Goal: Entertainment & Leisure: Browse casually

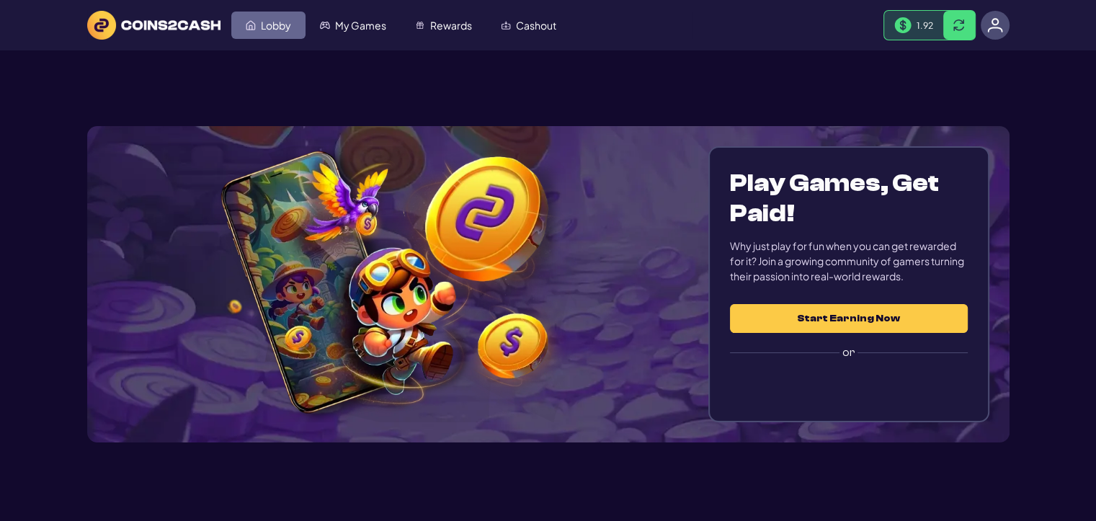
click at [287, 23] on span "Lobby" at bounding box center [276, 25] width 30 height 10
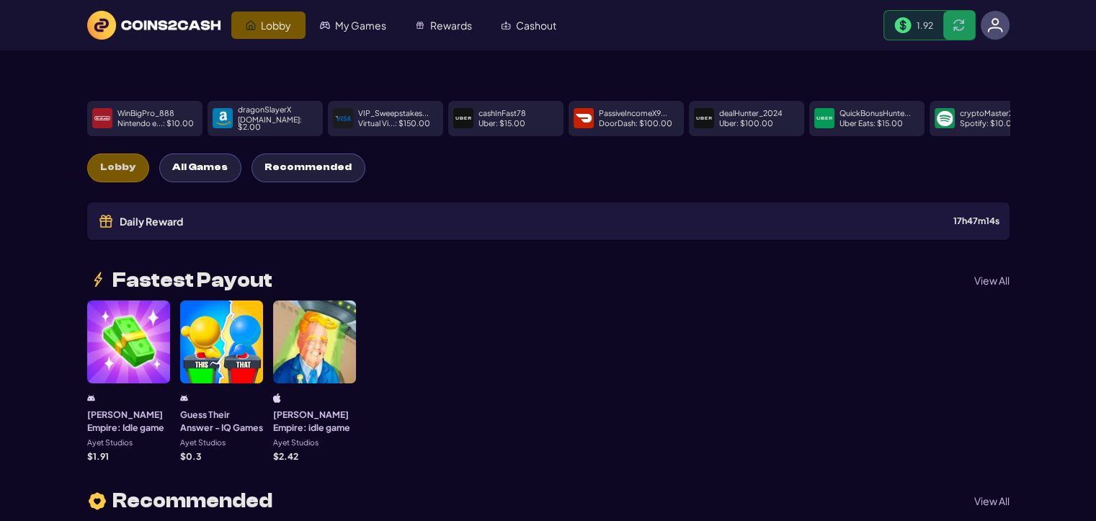
click at [340, 174] on button "Recommended" at bounding box center [309, 168] width 114 height 29
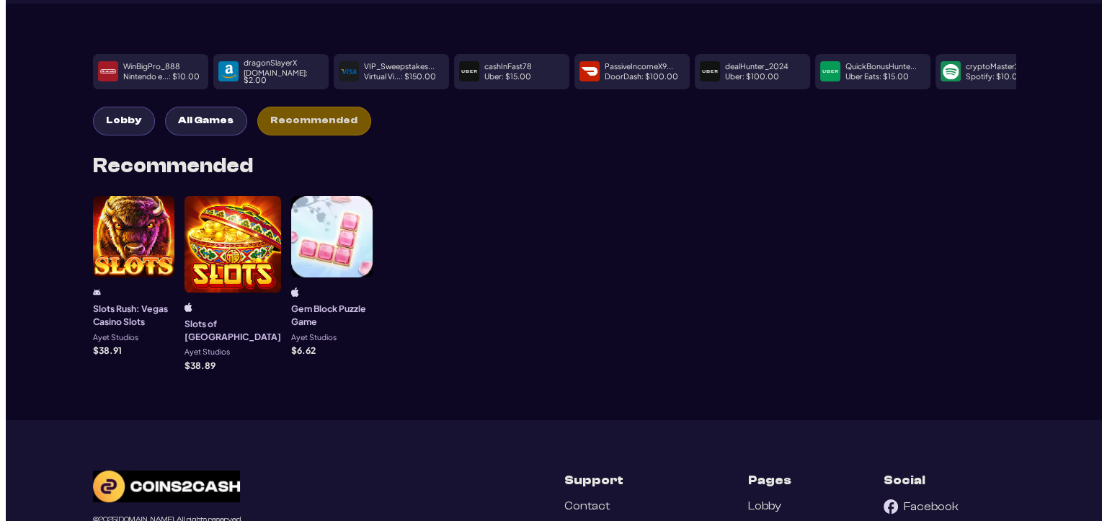
scroll to position [72, 0]
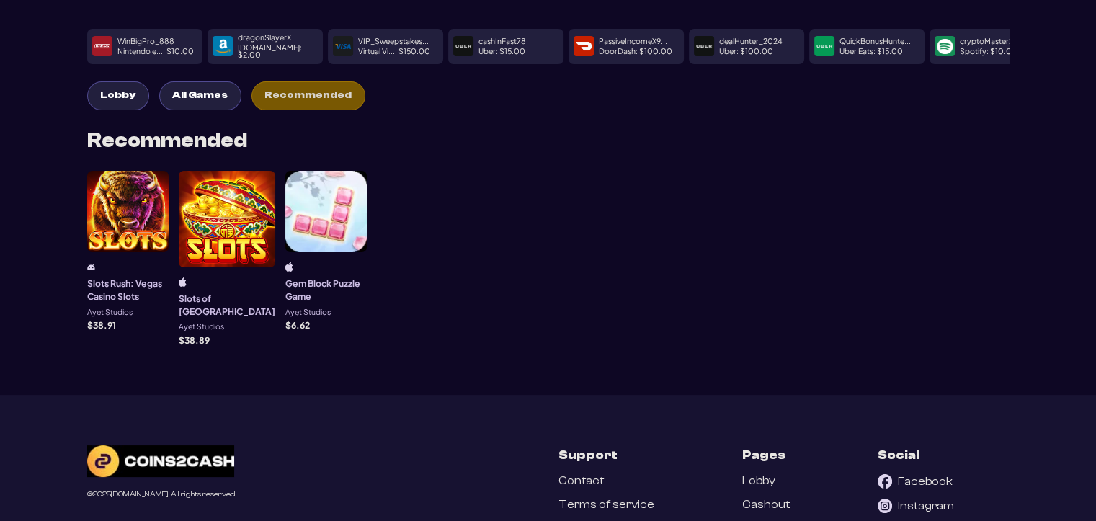
click at [314, 229] on div at bounding box center [325, 211] width 81 height 81
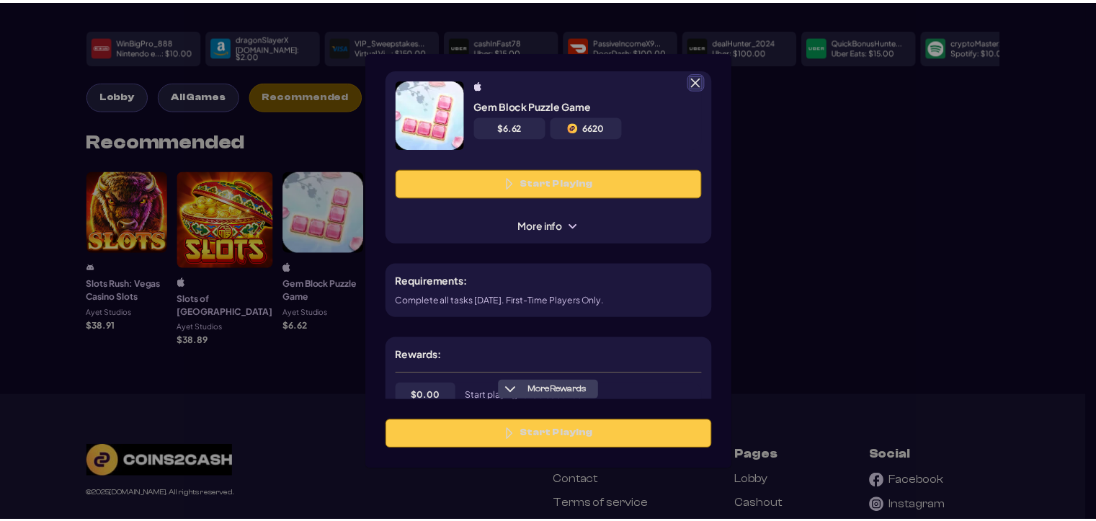
scroll to position [0, 0]
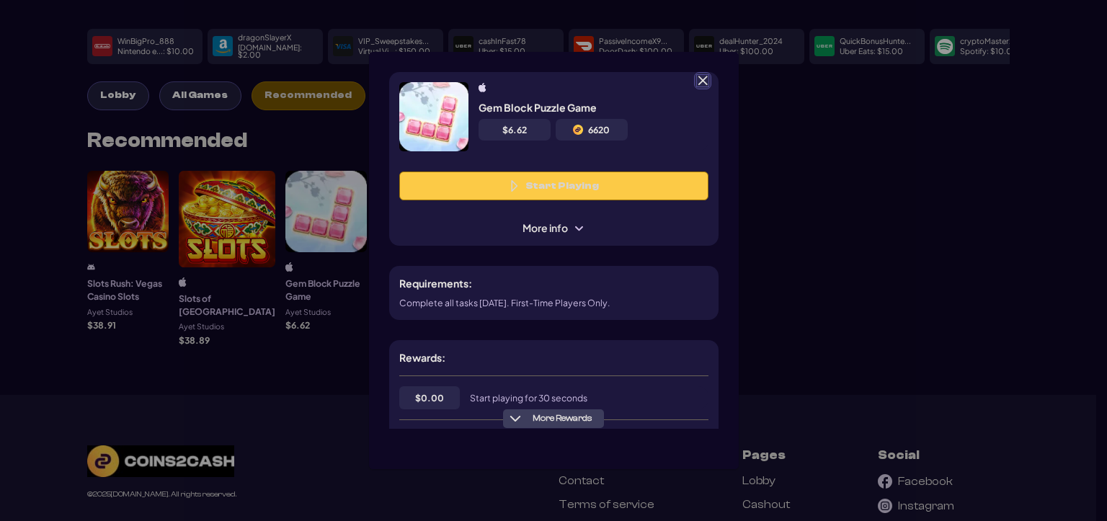
click at [579, 188] on button "Start Playing" at bounding box center [553, 186] width 309 height 29
click at [701, 81] on span at bounding box center [702, 80] width 13 height 13
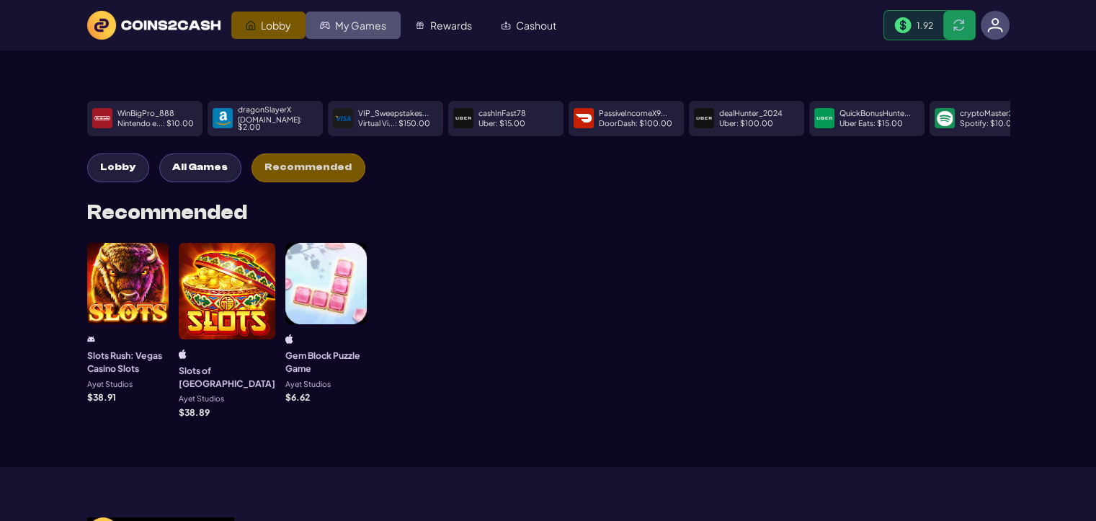
click at [355, 21] on span "My Games" at bounding box center [360, 25] width 51 height 10
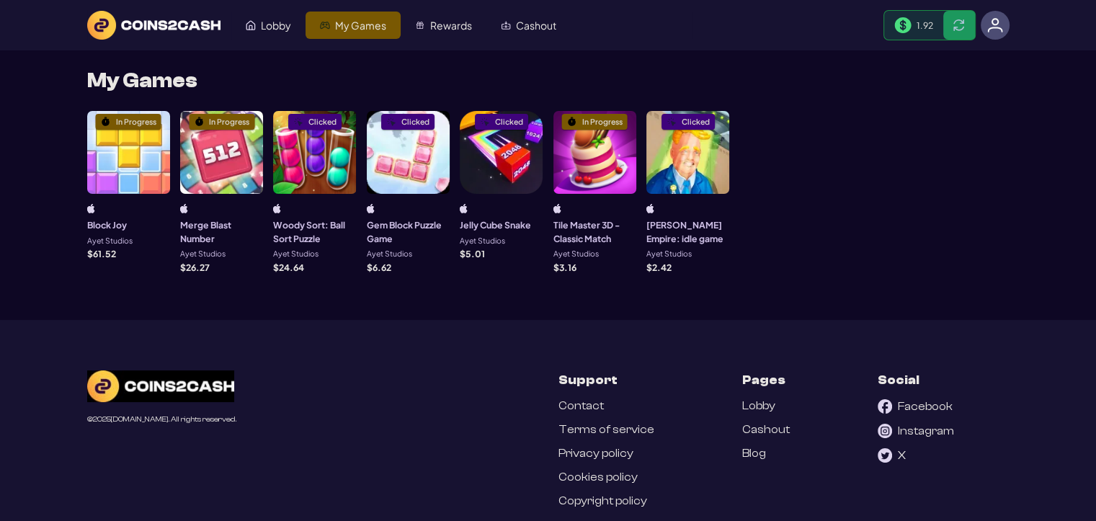
click at [166, 28] on img at bounding box center [153, 25] width 133 height 29
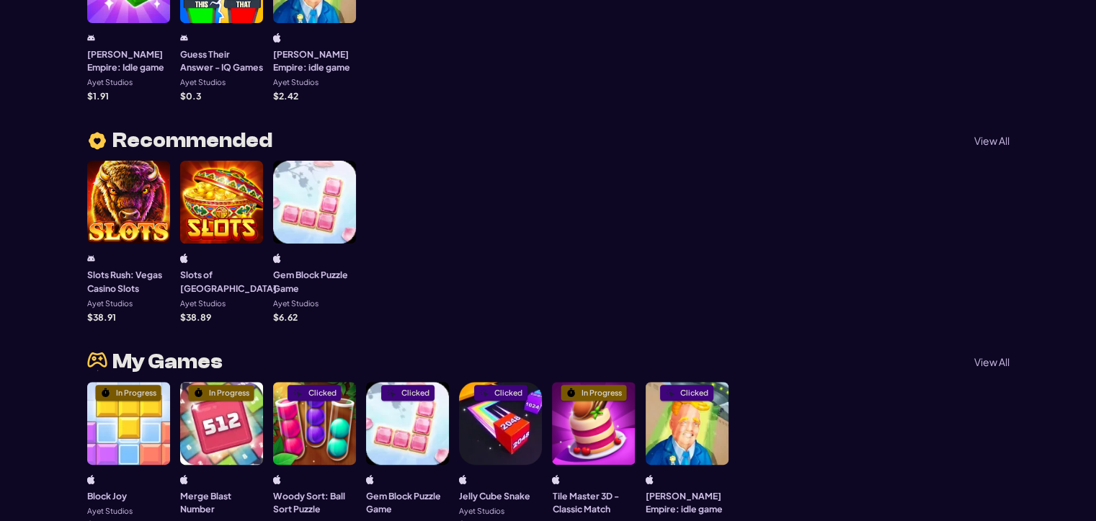
scroll to position [505, 0]
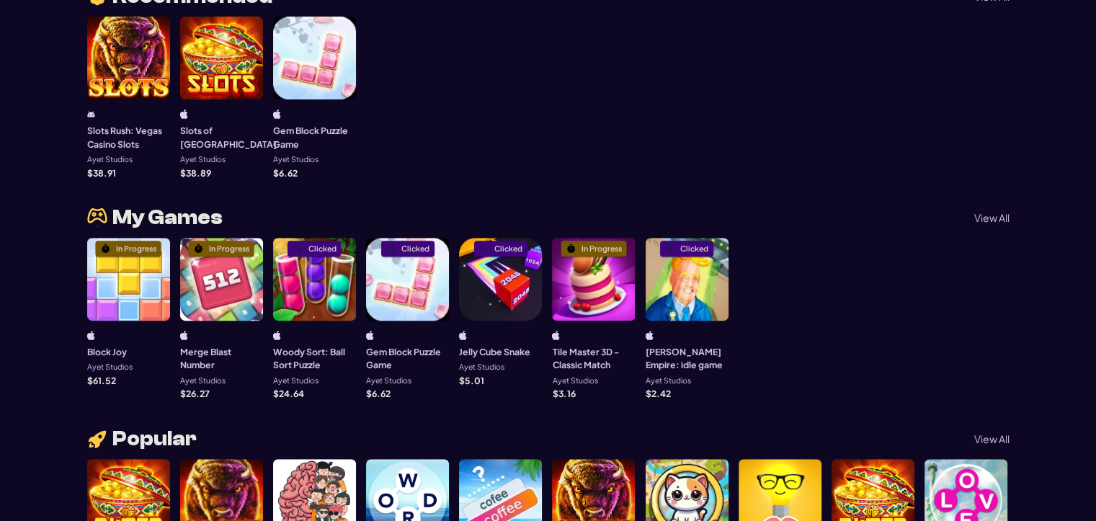
click at [410, 291] on div "Clicked" at bounding box center [407, 279] width 83 height 83
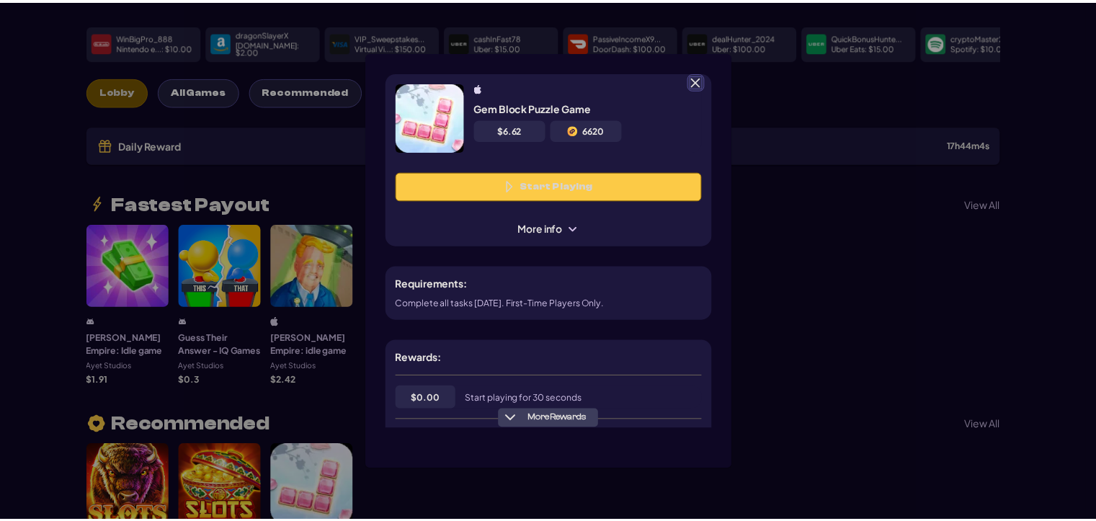
scroll to position [72, 0]
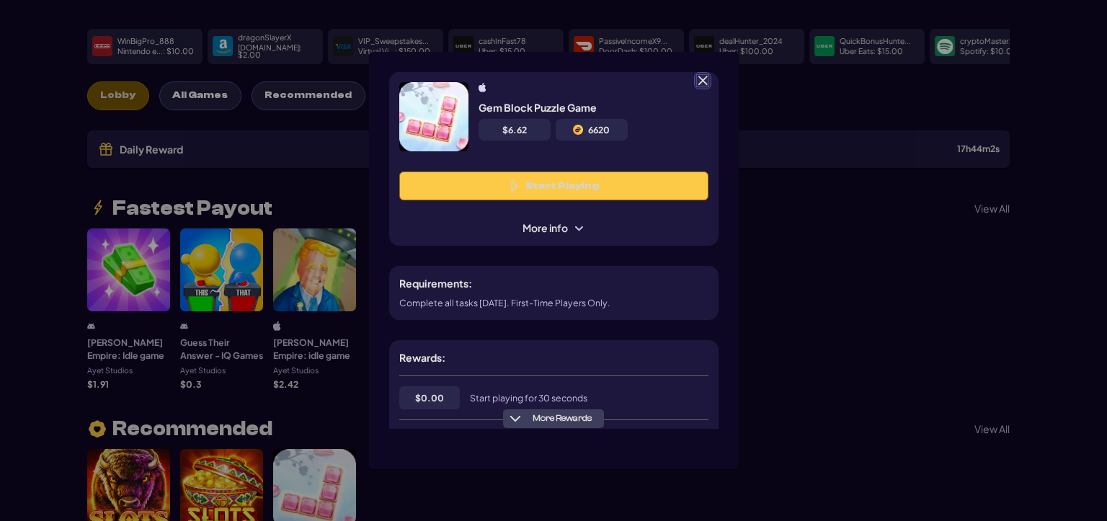
click at [704, 79] on span at bounding box center [702, 80] width 13 height 13
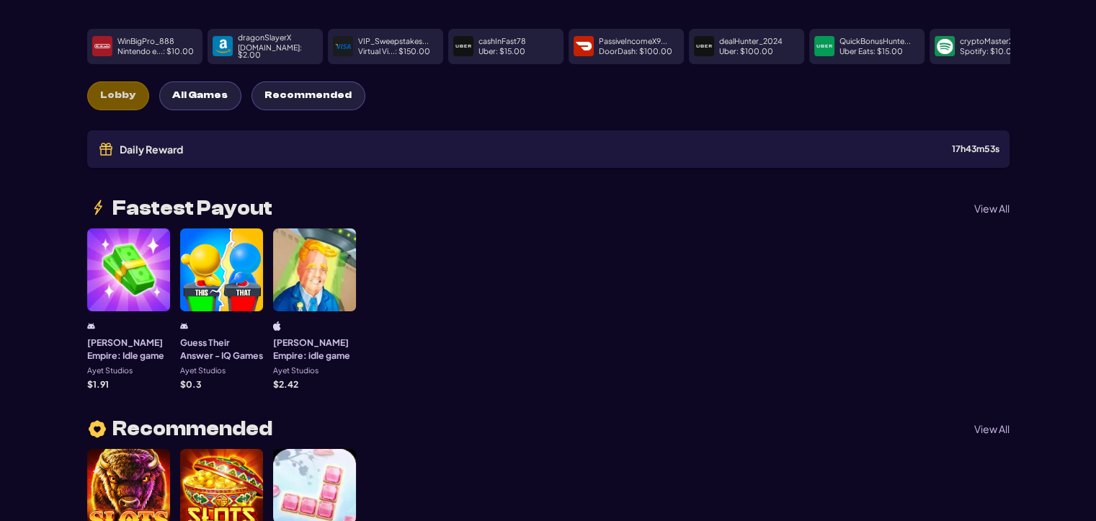
scroll to position [0, 0]
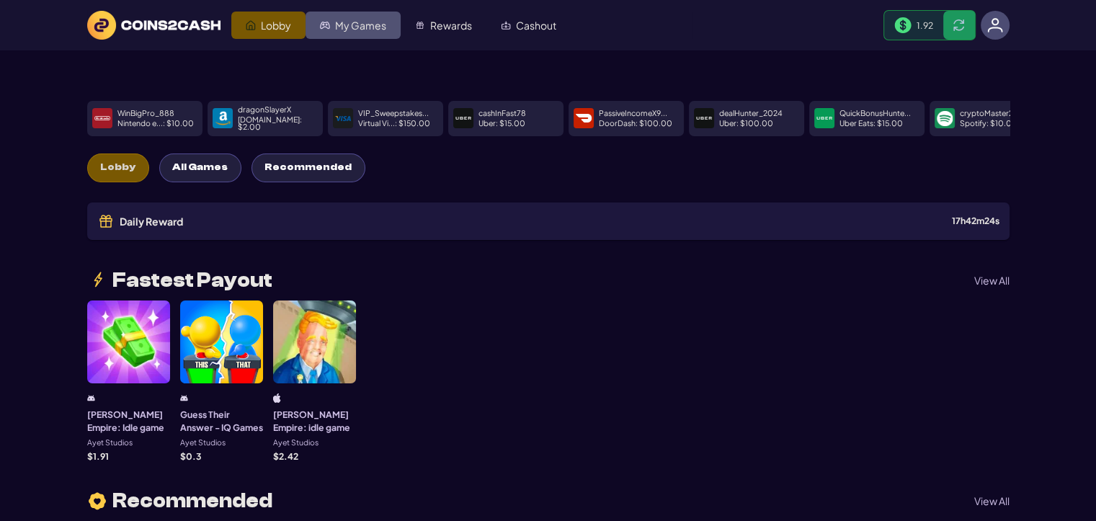
click at [368, 24] on span "My Games" at bounding box center [360, 25] width 51 height 10
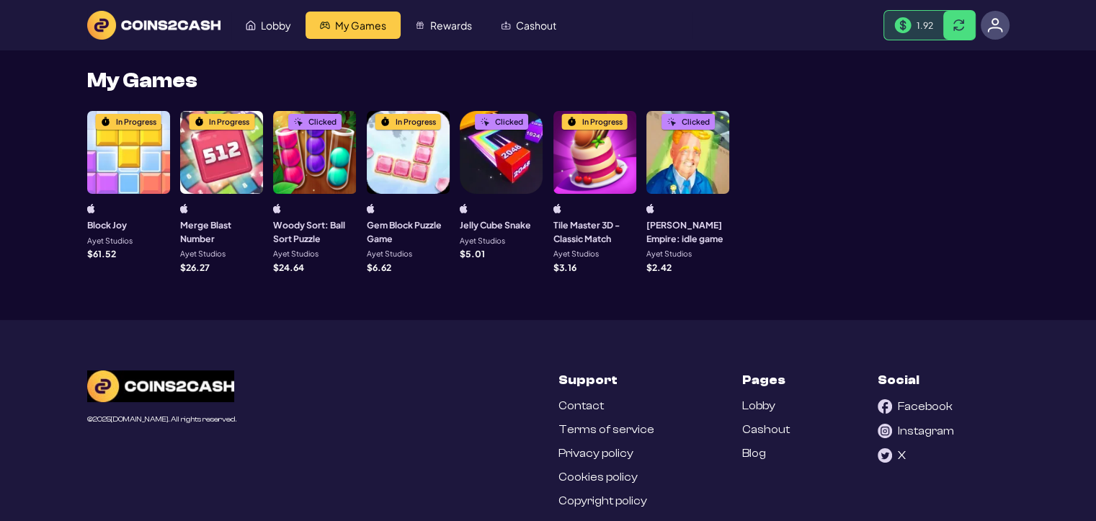
click at [402, 169] on div "In Progress" at bounding box center [408, 152] width 83 height 83
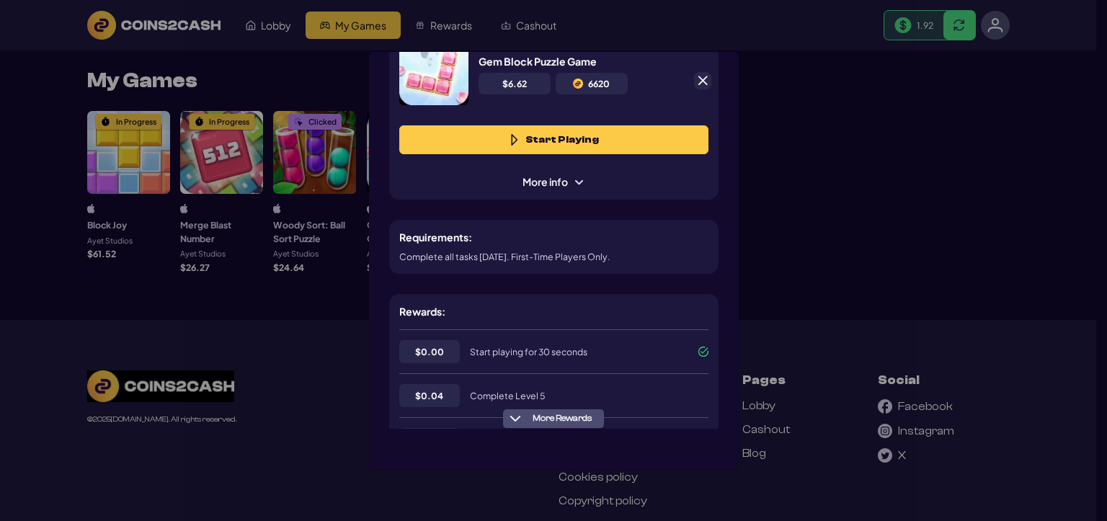
scroll to position [144, 0]
